Goal: Information Seeking & Learning: Learn about a topic

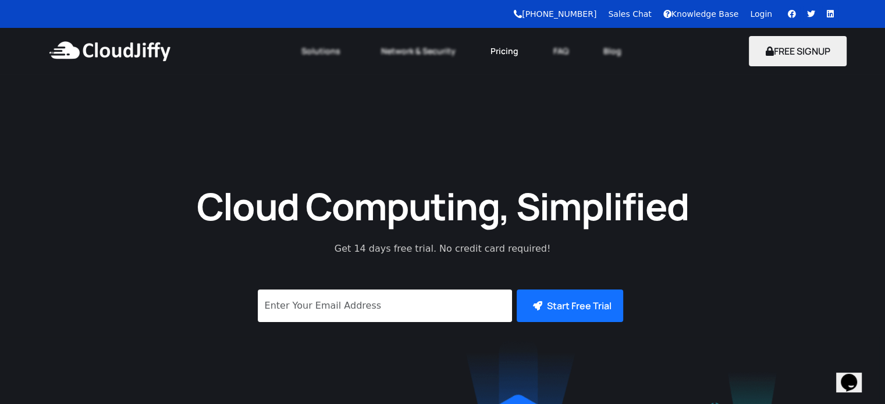
click at [493, 50] on link "Pricing" at bounding box center [504, 51] width 63 height 26
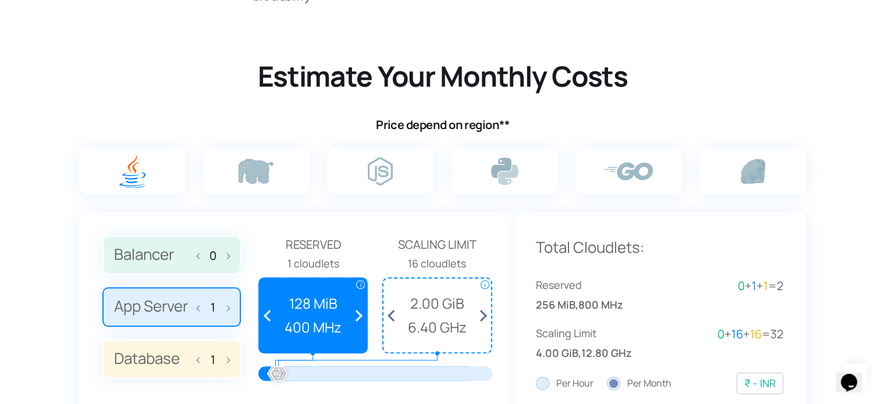
scroll to position [698, 0]
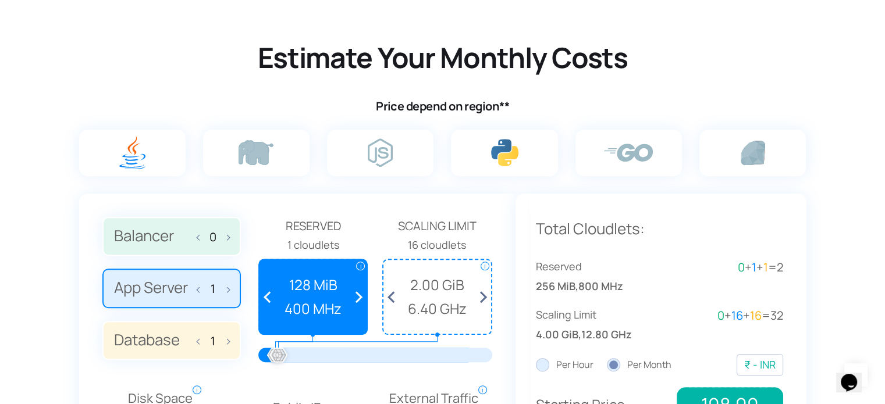
click at [495, 162] on img at bounding box center [504, 152] width 27 height 27
click at [0, 0] on input "radio" at bounding box center [0, 0] width 0 height 0
